Goal: Transaction & Acquisition: Purchase product/service

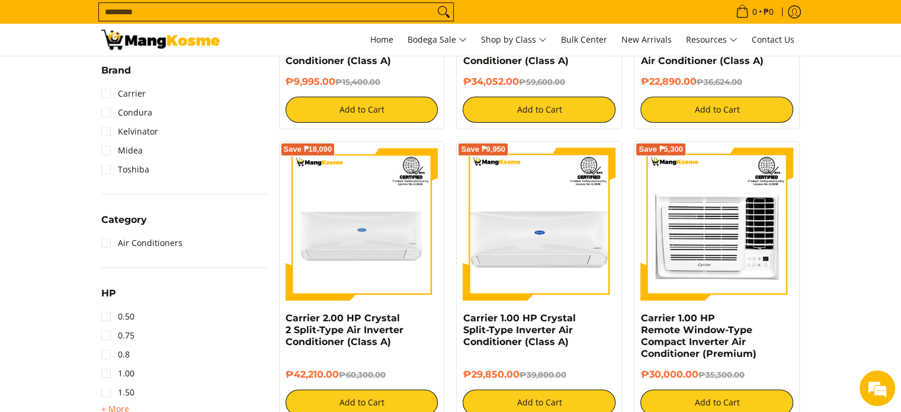
scroll to position [474, 0]
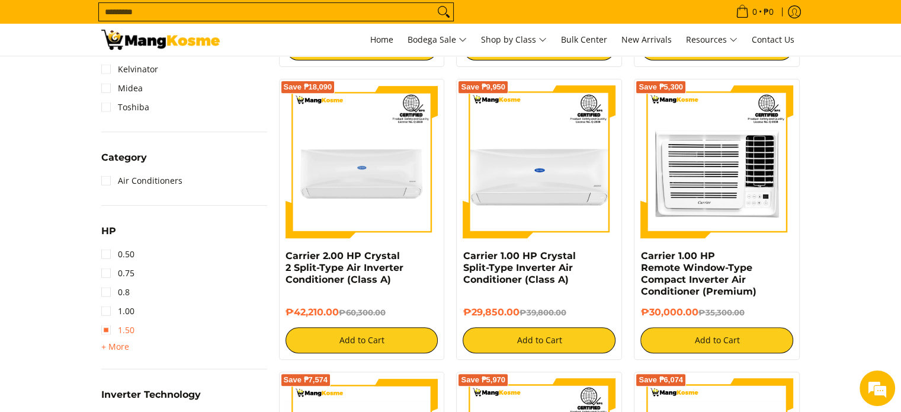
click at [113, 325] on link "1.50" at bounding box center [117, 330] width 33 height 19
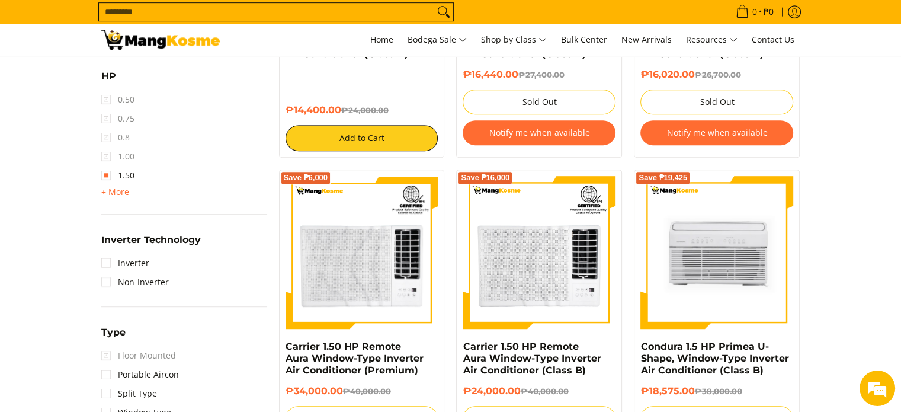
scroll to position [878, 0]
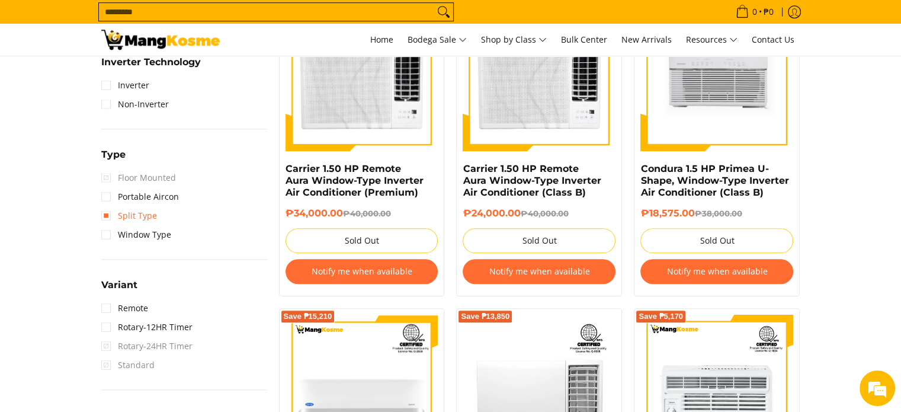
click at [101, 213] on link "Split Type" at bounding box center [129, 215] width 56 height 19
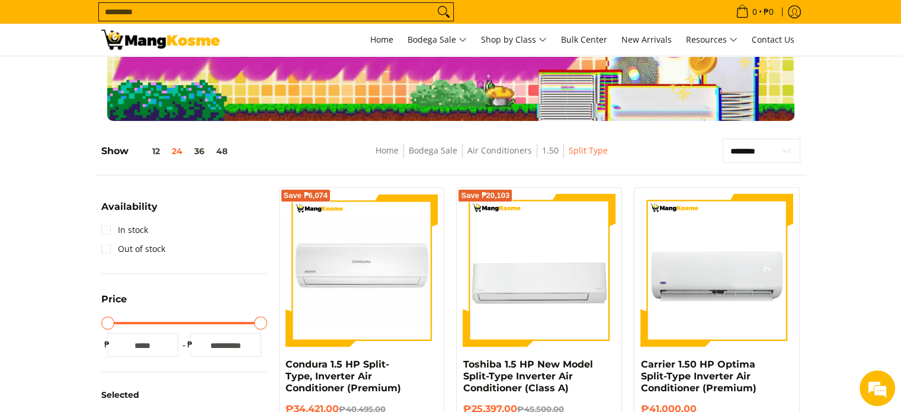
scroll to position [178, 0]
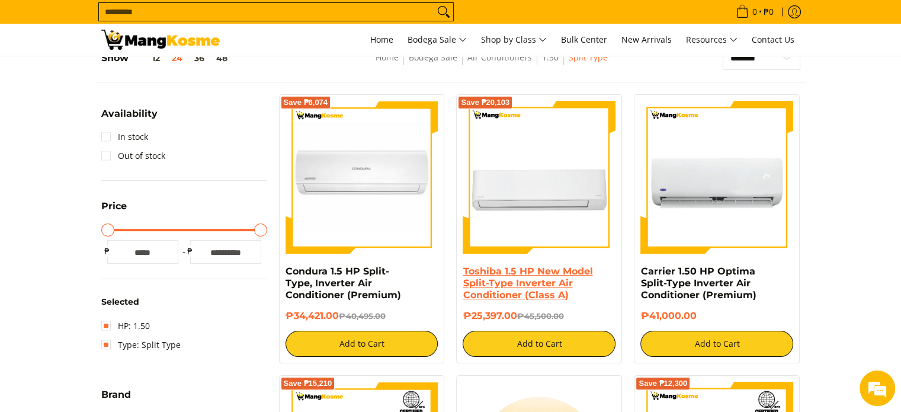
click at [515, 272] on link "Toshiba 1.5 HP New Model Split-Type Inverter Air Conditioner (Class A)" at bounding box center [528, 283] width 130 height 35
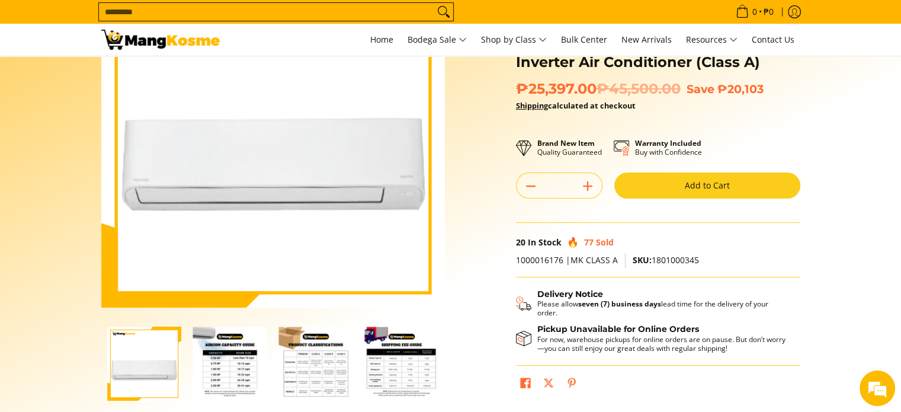
scroll to position [119, 0]
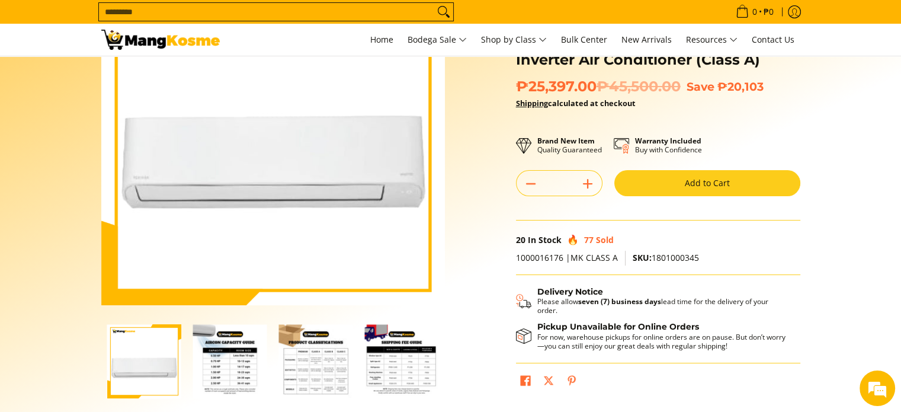
click at [249, 362] on img "Toshiba 1.5 HP New Model Split-Type Inverter Air Conditioner (Class A)-2" at bounding box center [230, 361] width 74 height 74
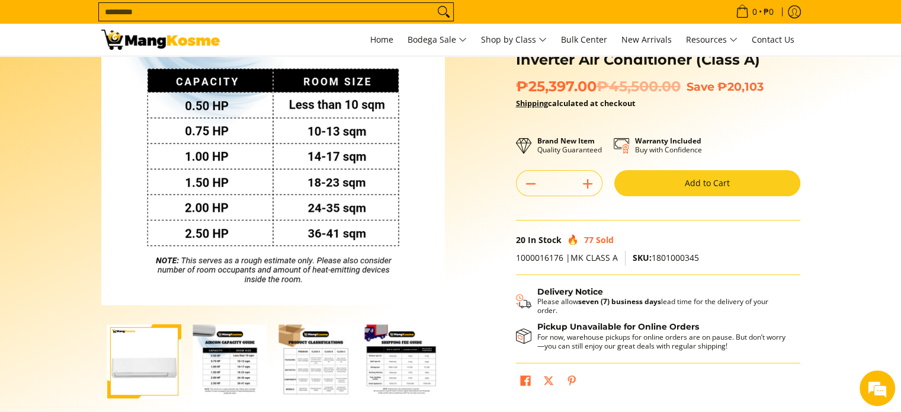
click at [155, 367] on img "Toshiba 1.5 HP New Model Split-Type Inverter Air Conditioner (Class A)-1" at bounding box center [144, 361] width 74 height 74
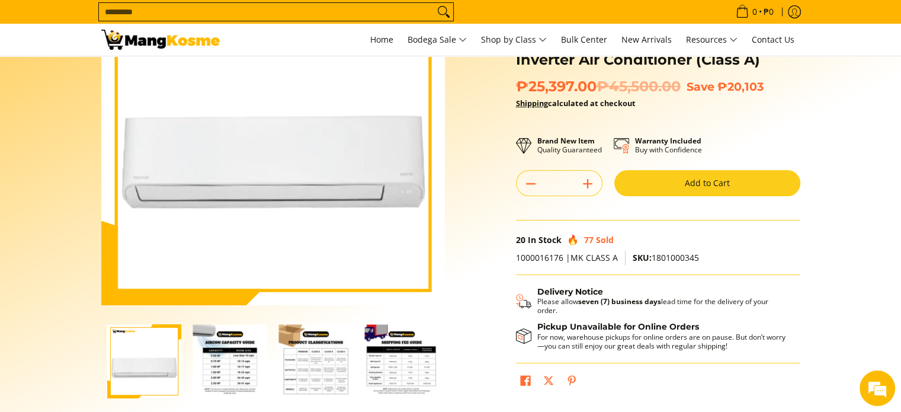
click at [294, 363] on img "Toshiba 1.5 HP New Model Split-Type Inverter Air Conditioner (Class A)-3" at bounding box center [316, 361] width 74 height 74
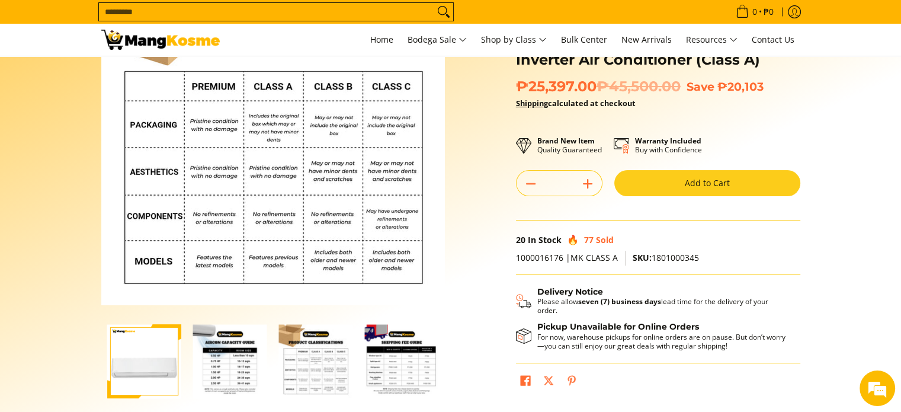
scroll to position [0, 0]
click at [114, 373] on img "Toshiba 1.5 HP New Model Split-Type Inverter Air Conditioner (Class A)-1" at bounding box center [144, 361] width 74 height 74
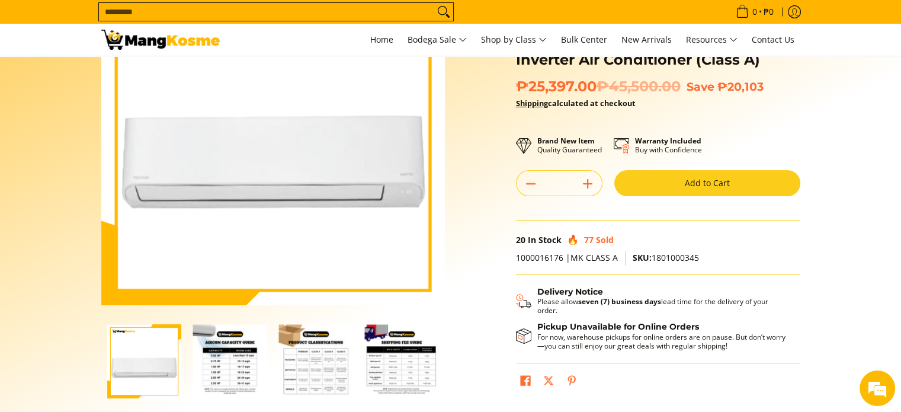
click at [420, 360] on img "mang-kosme-shipping-fee-guide-infographic" at bounding box center [402, 361] width 74 height 74
